Goal: Task Accomplishment & Management: Manage account settings

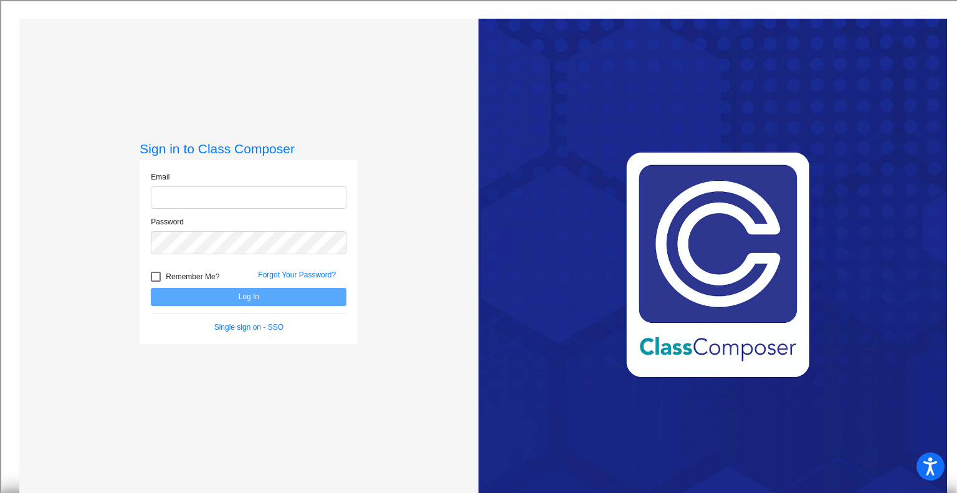
type input "[PERSON_NAME][EMAIL_ADDRESS][PERSON_NAME][DOMAIN_NAME]"
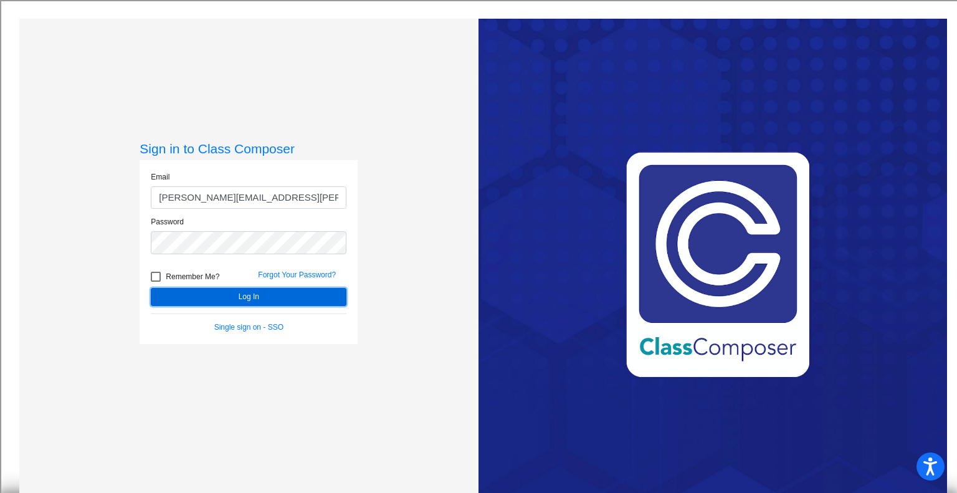
click at [304, 300] on button "Log In" at bounding box center [249, 297] width 196 height 18
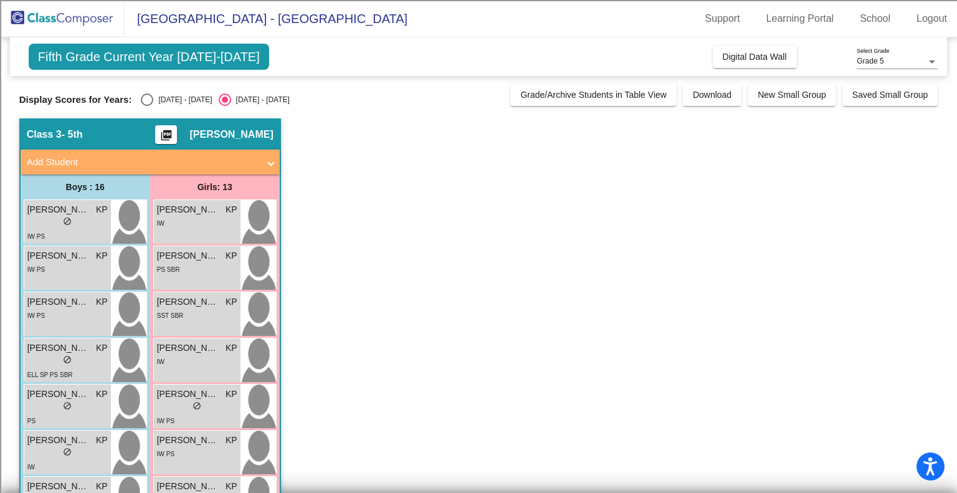
click at [141, 101] on div "Select an option" at bounding box center [147, 100] width 12 height 12
click at [146, 106] on input "[DATE] - [DATE]" at bounding box center [146, 106] width 1 height 1
radio input "true"
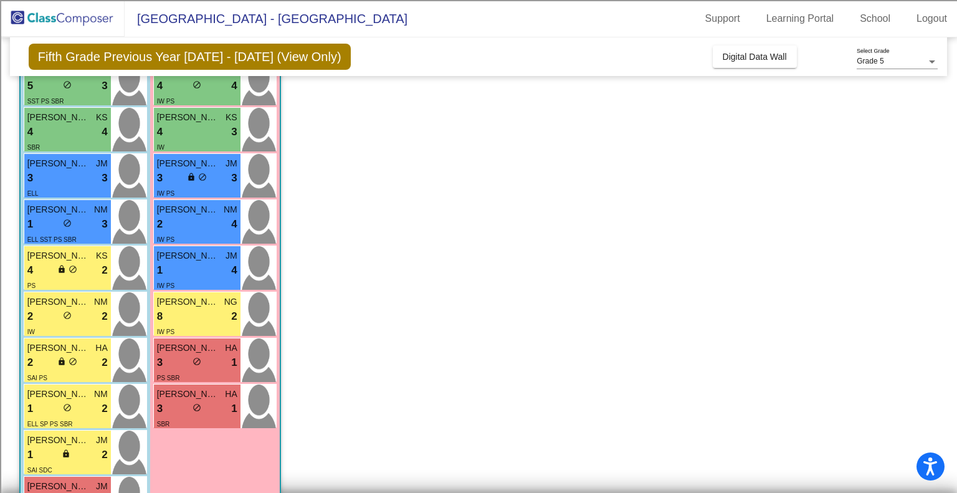
scroll to position [370, 0]
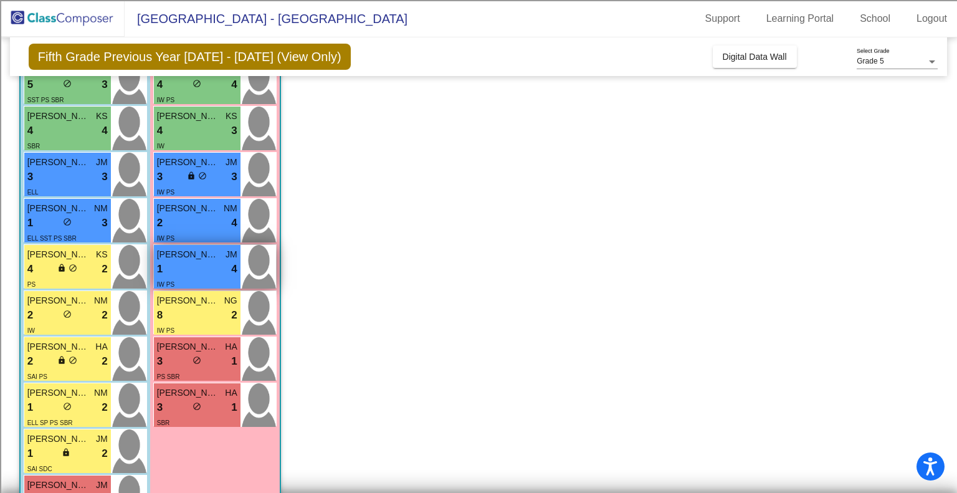
click at [212, 269] on div "1 lock do_not_disturb_alt 4" at bounding box center [197, 269] width 80 height 16
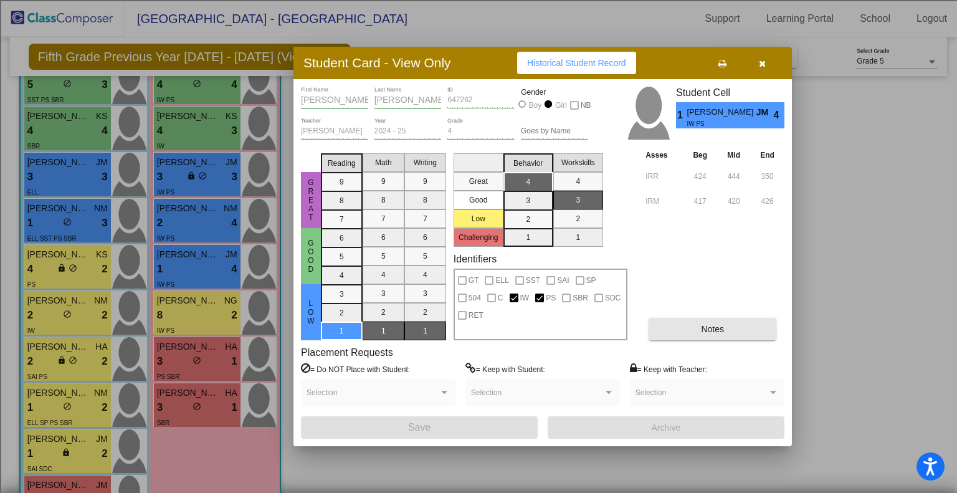
click at [681, 321] on button "Notes" at bounding box center [713, 329] width 128 height 22
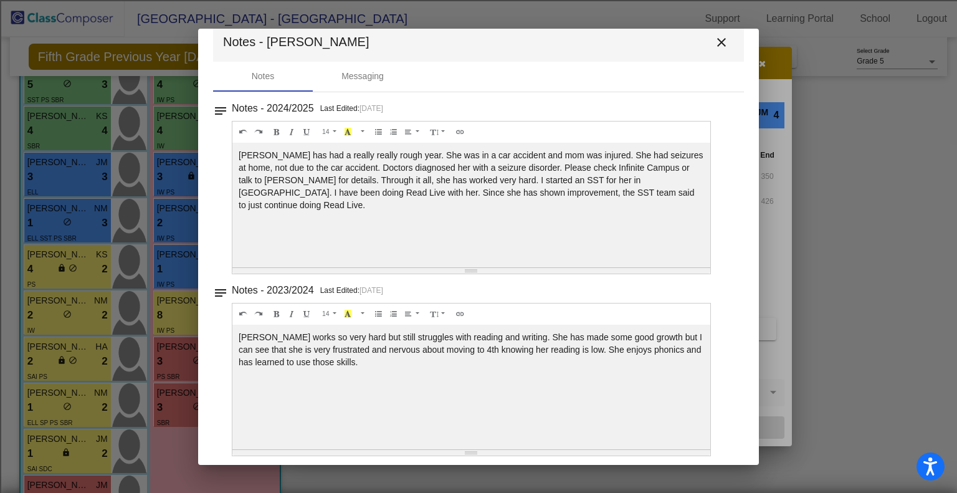
scroll to position [21, 0]
click at [368, 69] on div "Messaging" at bounding box center [363, 77] width 100 height 30
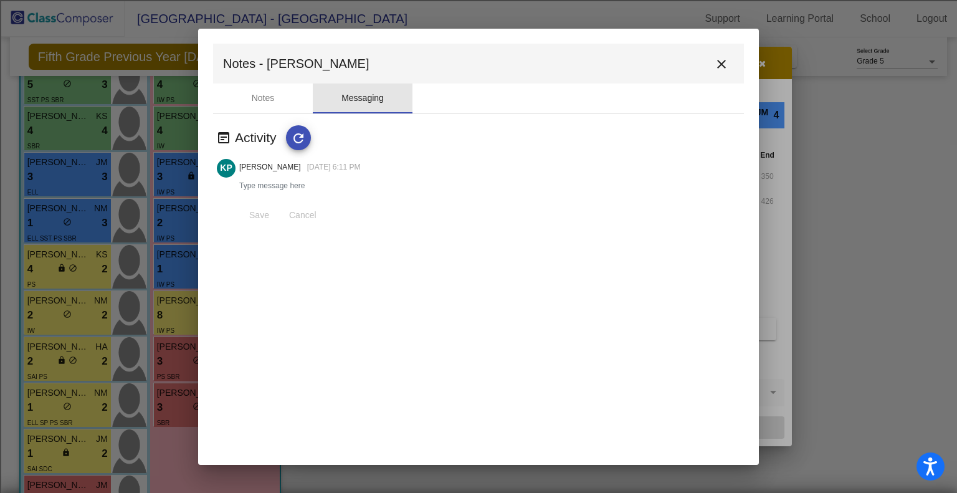
scroll to position [0, 0]
click at [272, 89] on div "Notes" at bounding box center [263, 99] width 100 height 30
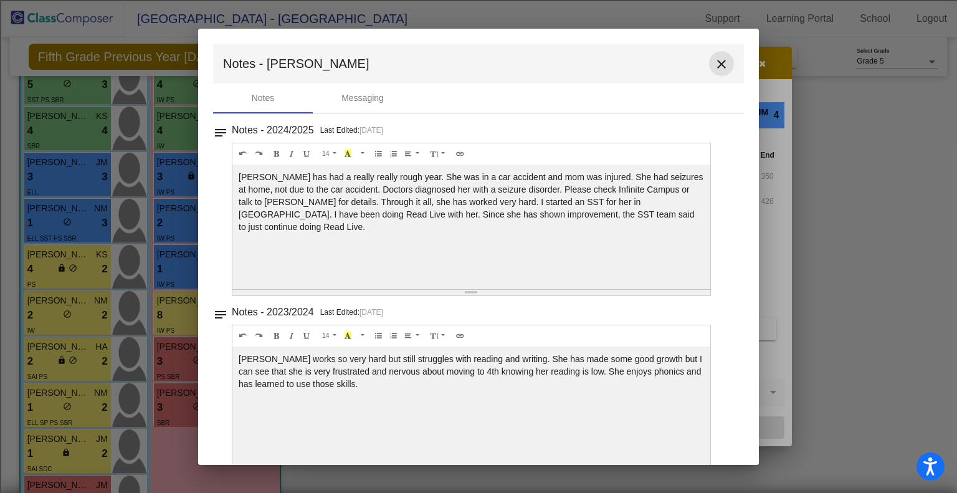
click at [714, 58] on mat-icon "close" at bounding box center [721, 64] width 15 height 15
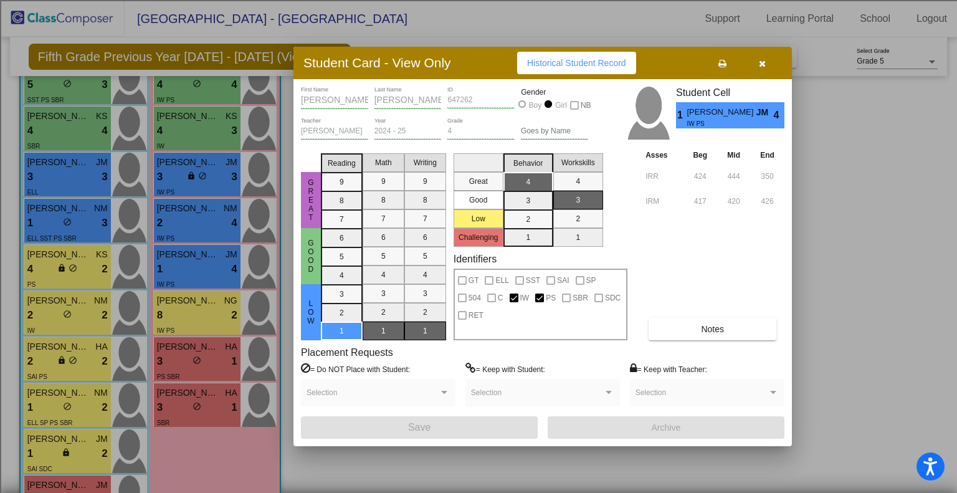
click at [769, 64] on button "button" at bounding box center [762, 63] width 40 height 22
